Goal: Register for event/course

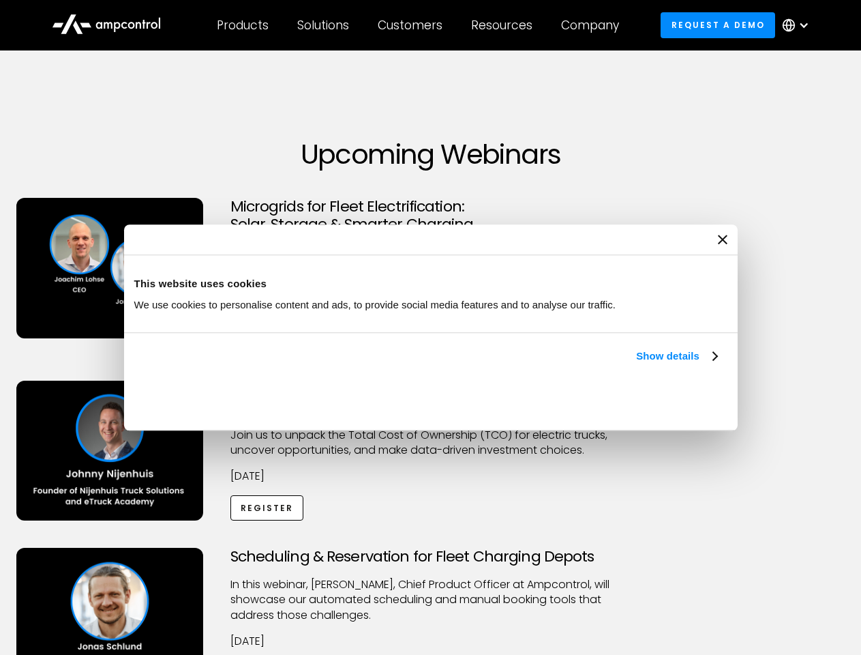
click at [636, 364] on link "Show details" at bounding box center [676, 356] width 80 height 16
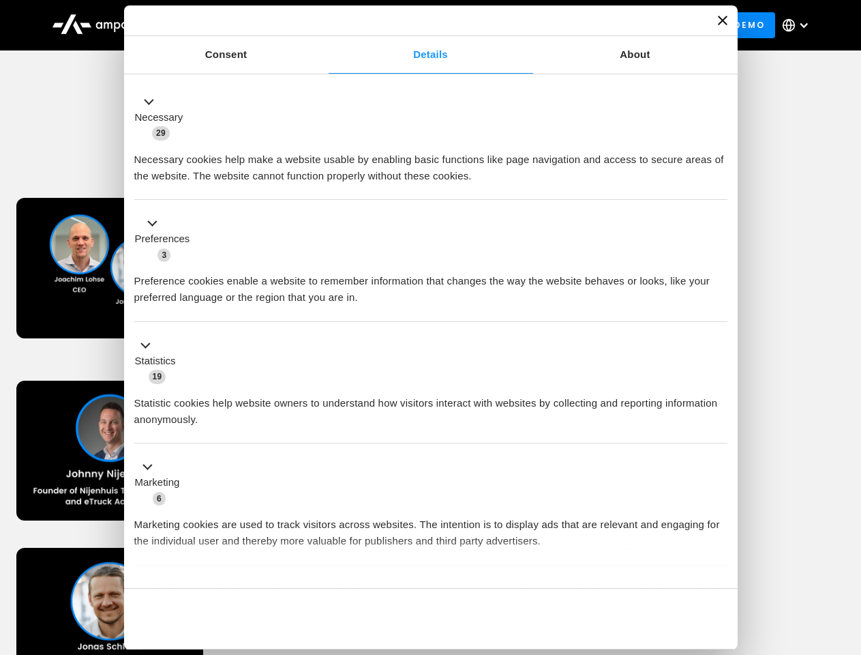
click at [719, 184] on div "Necessary cookies help make a website usable by enabling basic functions like p…" at bounding box center [430, 162] width 593 height 43
click at [846, 550] on div "Scheduling & Reservation for Fleet Charging Depots ​In this webinar, [PERSON_NA…" at bounding box center [431, 631] width 856 height 168
click at [419, 25] on div "Customers" at bounding box center [410, 25] width 65 height 15
click at [242, 25] on div "Products" at bounding box center [243, 25] width 52 height 15
click at [324, 25] on div "Solutions" at bounding box center [323, 25] width 52 height 15
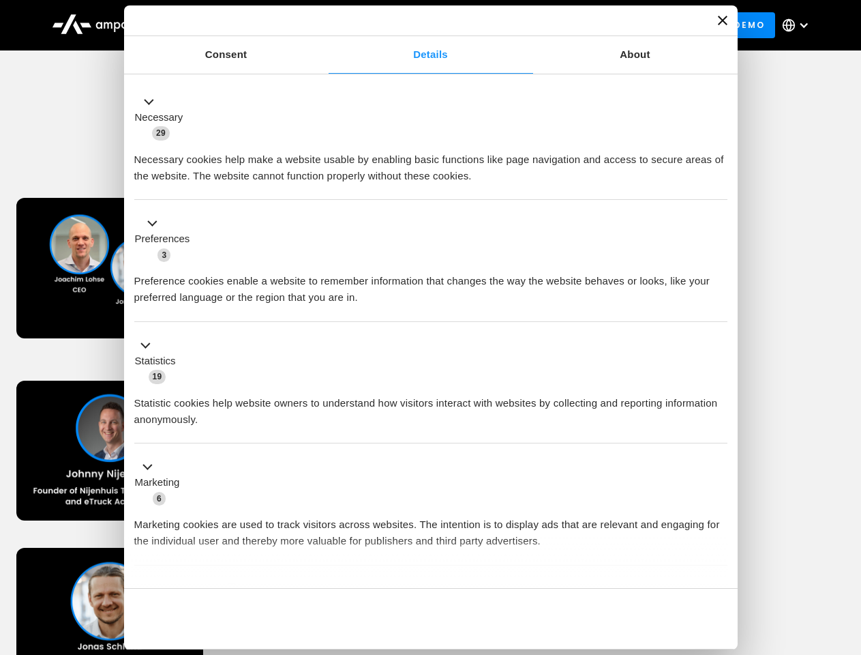
click at [412, 25] on div "Customers" at bounding box center [410, 25] width 65 height 15
click at [505, 25] on div "Resources" at bounding box center [501, 25] width 61 height 15
click at [595, 25] on div "Company" at bounding box center [590, 25] width 58 height 15
click at [799, 25] on div at bounding box center [803, 25] width 11 height 11
